Goal: Find specific page/section: Find specific page/section

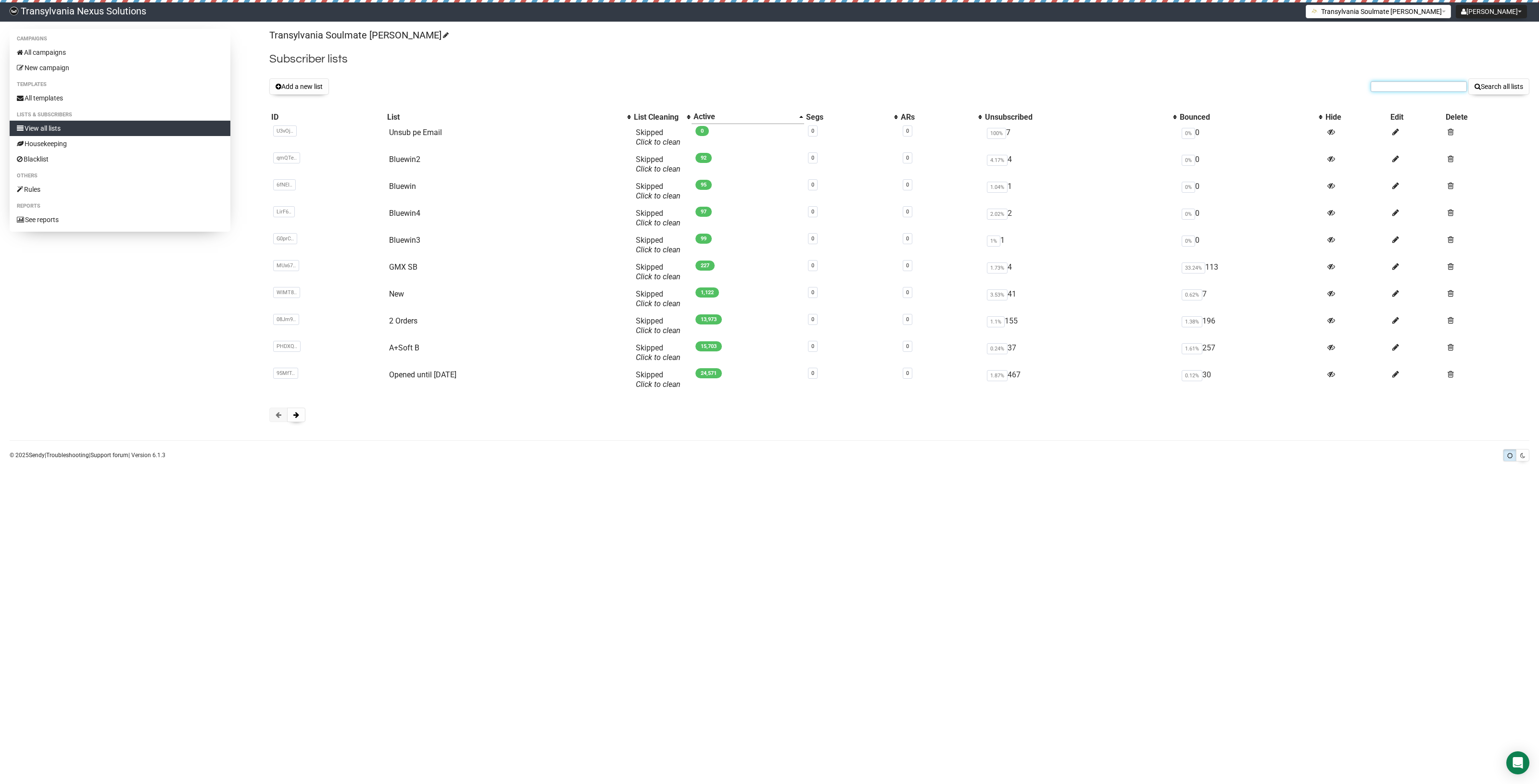
paste input "[EMAIL_ADDRESS][DOMAIN_NAME]"
type input "[EMAIL_ADDRESS][DOMAIN_NAME]"
click at [1517, 85] on button "Search all lists" at bounding box center [1499, 86] width 61 height 16
click at [1383, 85] on input "text" at bounding box center [1418, 87] width 96 height 11
paste input "[EMAIL_ADDRESS][DOMAIN_NAME]"
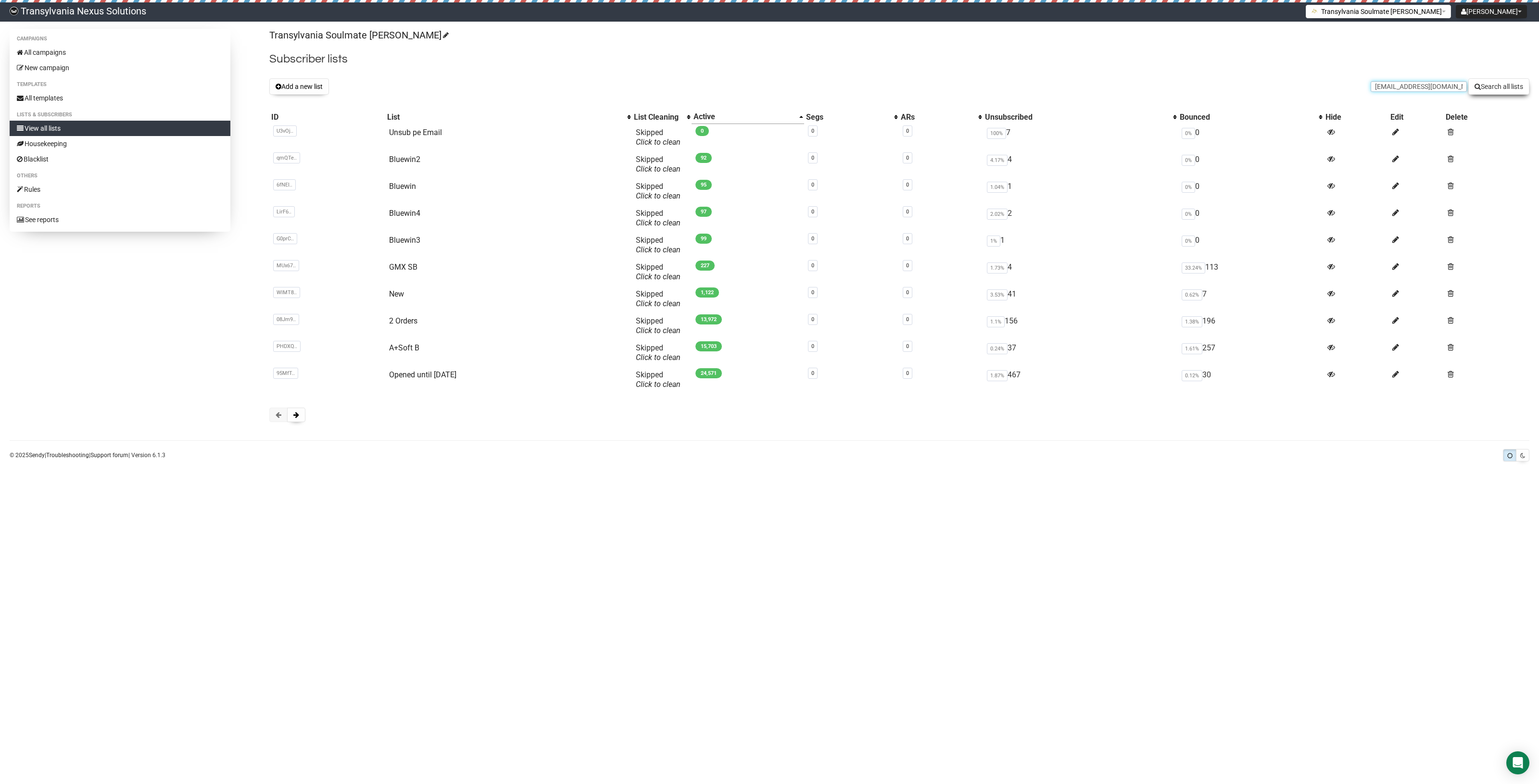
type input "[EMAIL_ADDRESS][DOMAIN_NAME]"
click at [1497, 93] on button "Search all lists" at bounding box center [1499, 86] width 61 height 16
